Goal: Navigation & Orientation: Find specific page/section

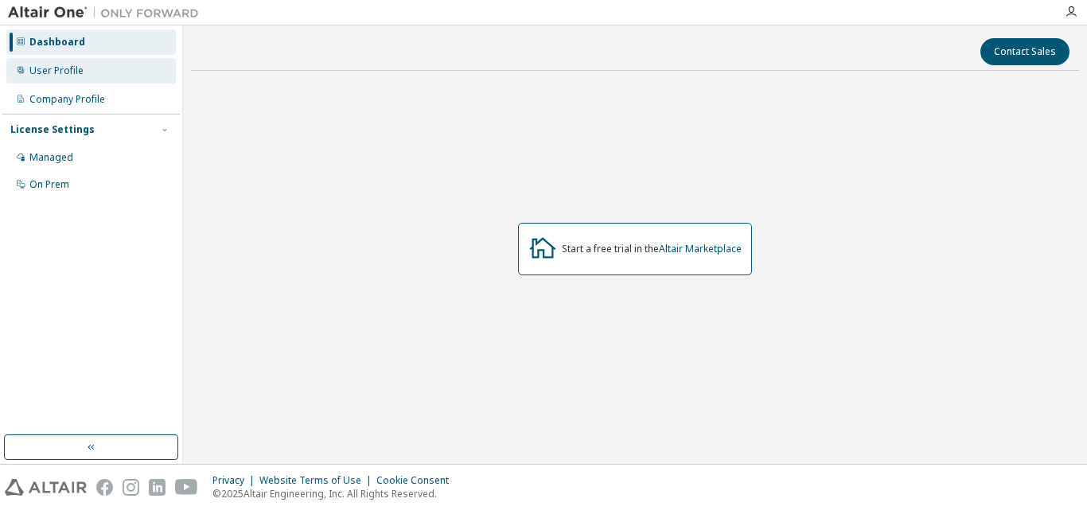
click at [66, 72] on div "User Profile" at bounding box center [56, 70] width 54 height 13
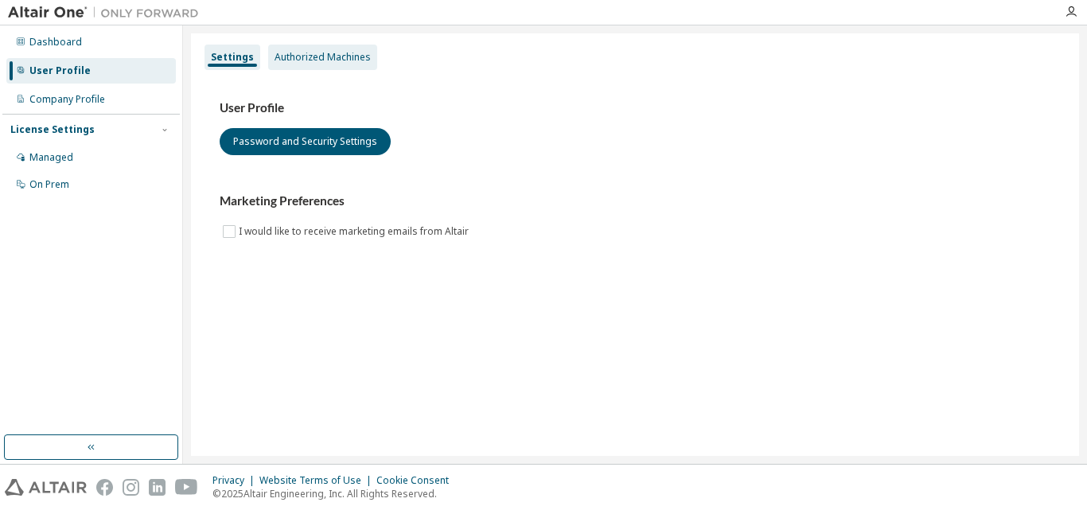
click at [303, 55] on div "Authorized Machines" at bounding box center [323, 57] width 96 height 13
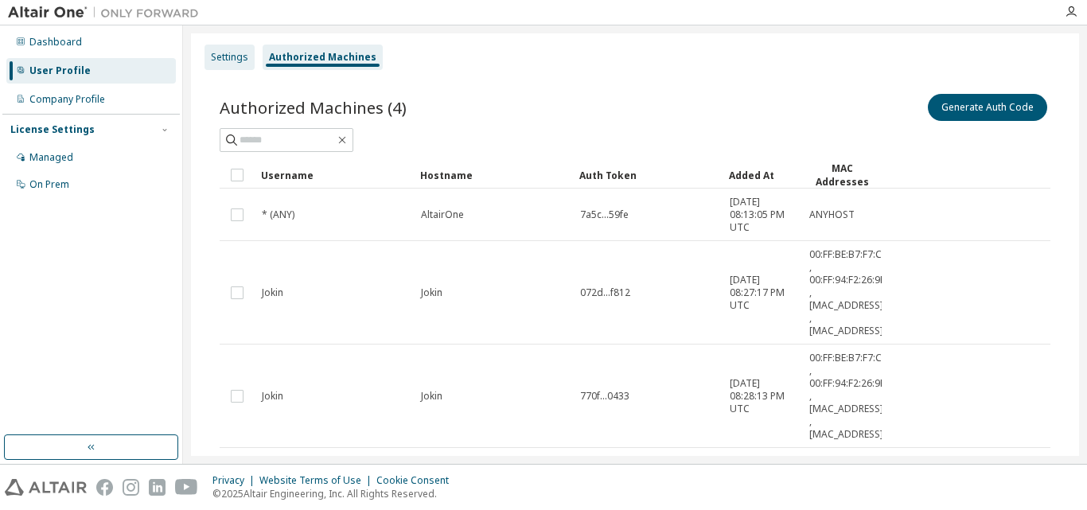
click at [229, 45] on div "Settings" at bounding box center [230, 57] width 50 height 25
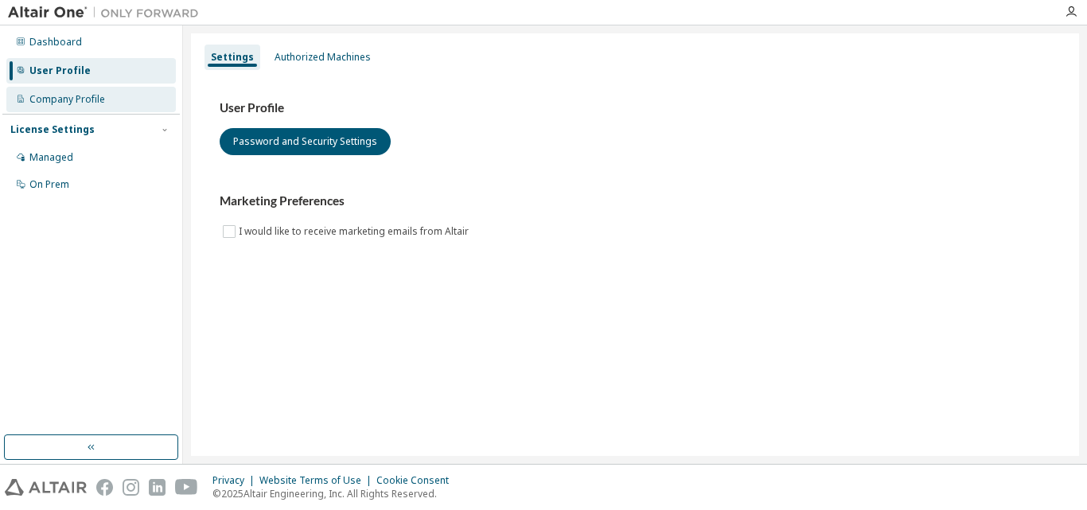
click at [89, 106] on div "Company Profile" at bounding box center [91, 99] width 170 height 25
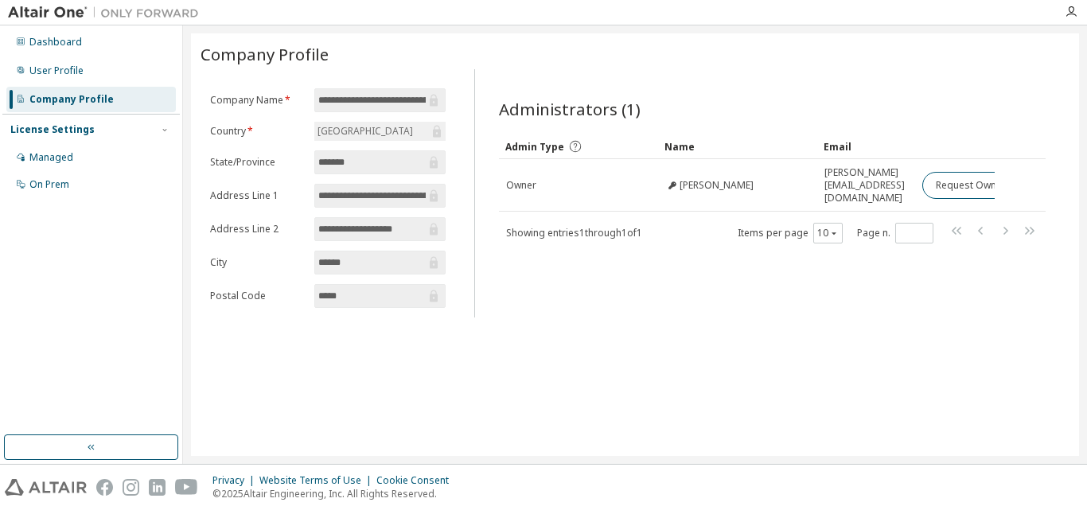
click at [64, 130] on div "License Settings" at bounding box center [52, 129] width 84 height 13
click at [61, 168] on div "Managed" at bounding box center [91, 157] width 170 height 25
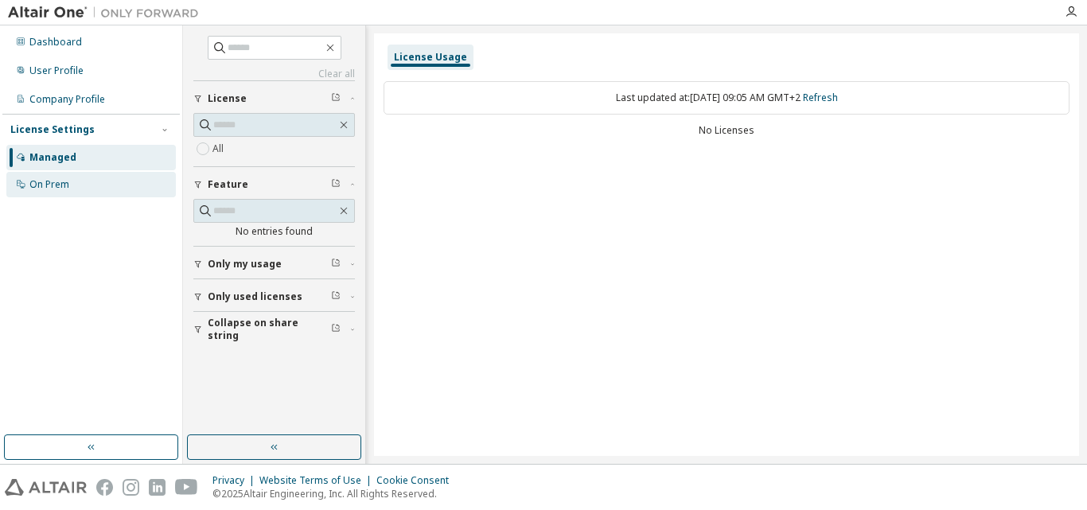
click at [66, 193] on div "On Prem" at bounding box center [91, 184] width 170 height 25
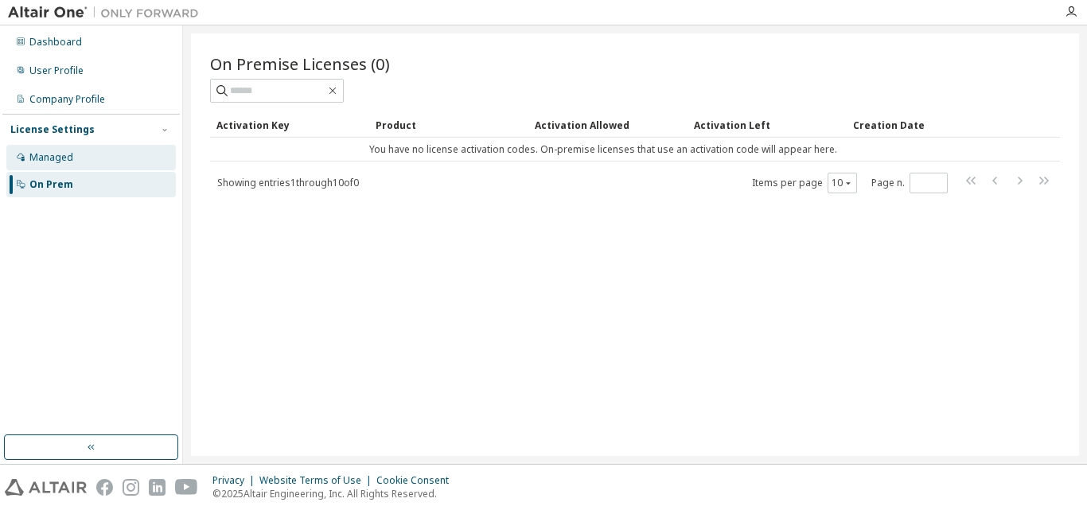
click at [57, 162] on div "Managed" at bounding box center [51, 157] width 44 height 13
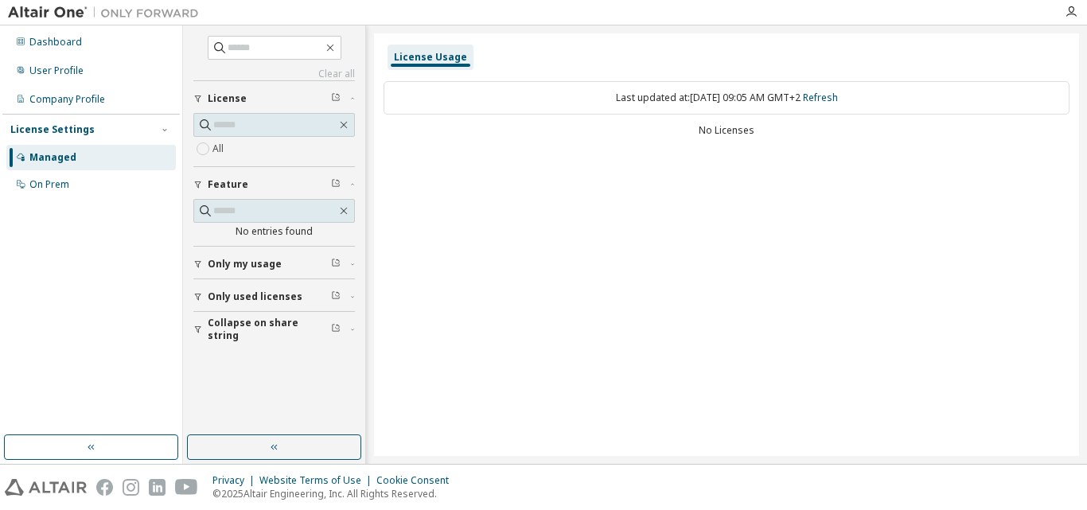
click at [411, 57] on div "License Usage" at bounding box center [430, 57] width 73 height 13
click at [433, 56] on div "License Usage" at bounding box center [430, 57] width 73 height 13
